Goal: Register for event/course

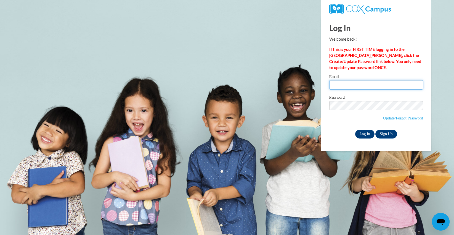
type input "lindsay.lindenbach@k12.hi.us"
click at [367, 134] on input "Log In" at bounding box center [364, 133] width 19 height 9
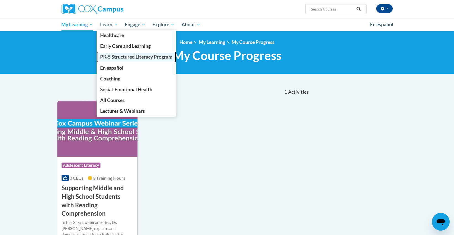
click at [121, 56] on span "PK-5 Structured Literacy Program" at bounding box center [136, 57] width 72 height 6
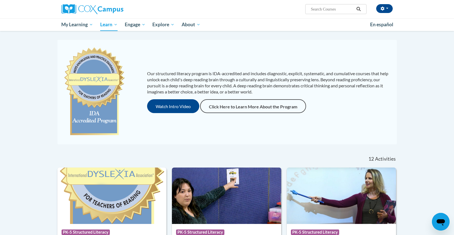
scroll to position [45, 0]
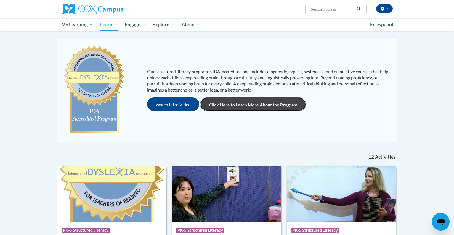
click at [217, 103] on link "Click Here to Learn More About the Program" at bounding box center [253, 104] width 106 height 14
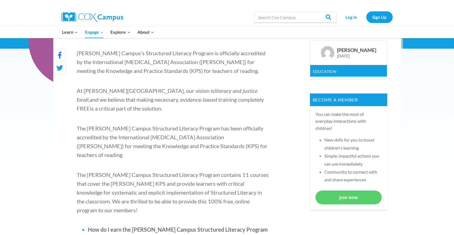
scroll to position [170, 0]
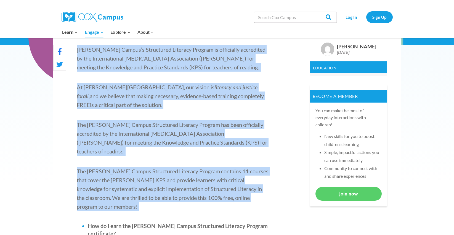
drag, startPoint x: 77, startPoint y: 48, endPoint x: 245, endPoint y: 189, distance: 219.5
copy div "[PERSON_NAME] Campus’s Structured Literacy Program is officially accredited by …"
click at [206, 173] on span "The [PERSON_NAME] Campus Structured Literacy Program contains 11 courses that c…" at bounding box center [173, 189] width 192 height 42
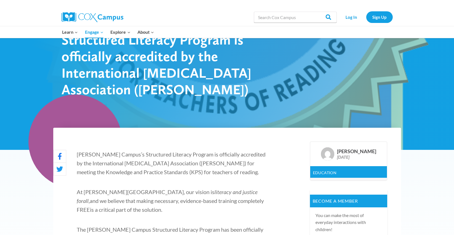
scroll to position [98, 0]
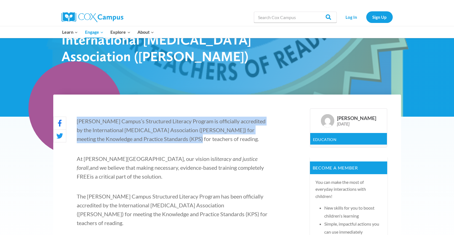
drag, startPoint x: 77, startPoint y: 121, endPoint x: 194, endPoint y: 138, distance: 117.5
click at [194, 138] on span "[PERSON_NAME] Campus’s Structured Literacy Program is officially accredited by …" at bounding box center [171, 130] width 189 height 24
copy span "[PERSON_NAME] Campus’s Structured Literacy Program is officially accredited by …"
click at [212, 131] on span "Cox Campus’s Structured Literacy Program is officially accredited by the Intern…" at bounding box center [171, 130] width 189 height 24
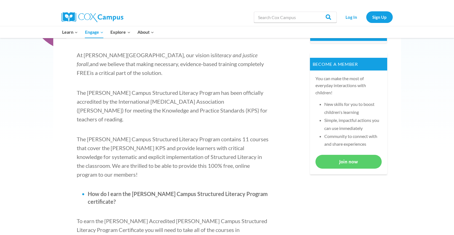
scroll to position [202, 0]
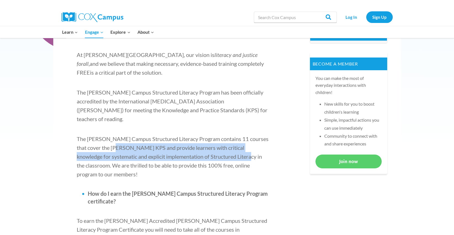
drag, startPoint x: 118, startPoint y: 139, endPoint x: 228, endPoint y: 146, distance: 109.8
click at [228, 146] on span "The Cox Campus Structured Literacy Program contains 11 courses that cover the I…" at bounding box center [173, 156] width 192 height 42
copy span "provide learners with critical knowledge for systematic and explicit implementa…"
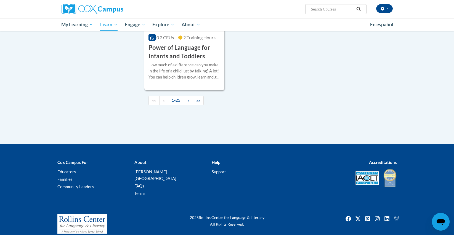
scroll to position [1329, 0]
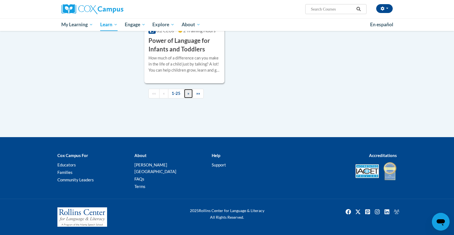
click at [188, 96] on span "»" at bounding box center [188, 93] width 2 height 5
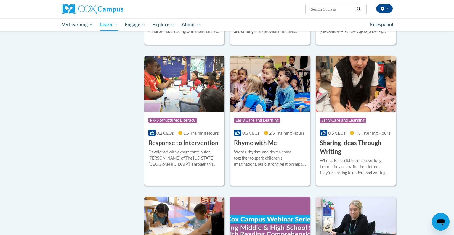
scroll to position [313, 0]
click at [346, 144] on h3 "Sharing Ideas Through Writing" at bounding box center [356, 147] width 72 height 17
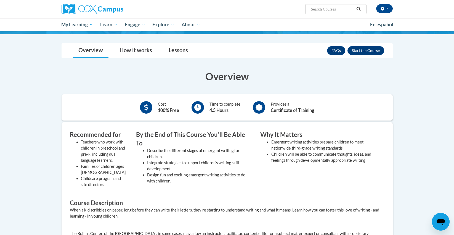
scroll to position [63, 0]
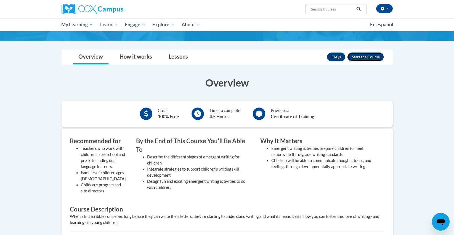
click at [365, 57] on button "Enroll" at bounding box center [366, 56] width 37 height 9
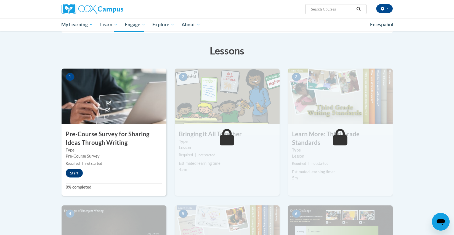
scroll to position [76, 0]
click at [71, 173] on button "Start" at bounding box center [74, 172] width 17 height 9
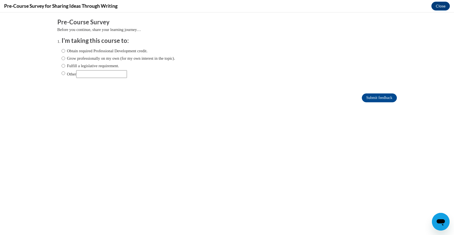
scroll to position [0, 0]
click at [64, 57] on input "Grow professionally on my own (for my own interest in the topic)." at bounding box center [64, 58] width 4 height 6
radio input "true"
click at [374, 97] on input "Submit feedback" at bounding box center [379, 97] width 35 height 9
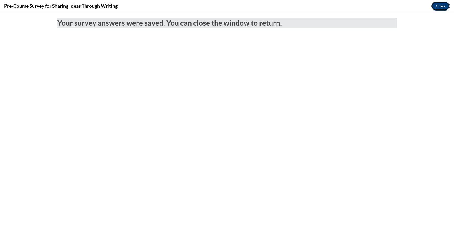
click at [437, 8] on button "Close" at bounding box center [440, 6] width 18 height 9
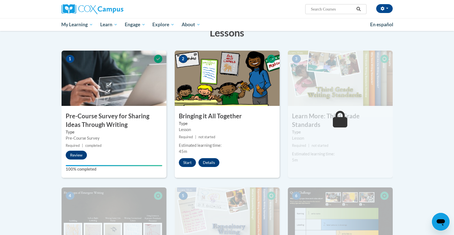
scroll to position [81, 0]
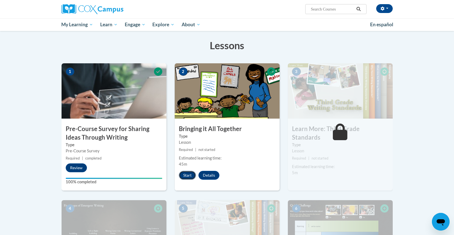
click at [189, 174] on button "Start" at bounding box center [187, 175] width 17 height 9
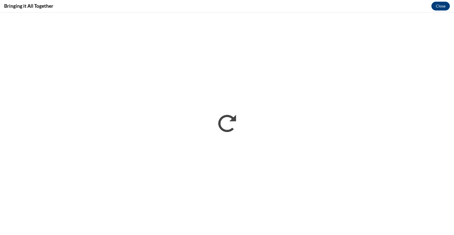
scroll to position [0, 0]
